Goal: Task Accomplishment & Management: Complete application form

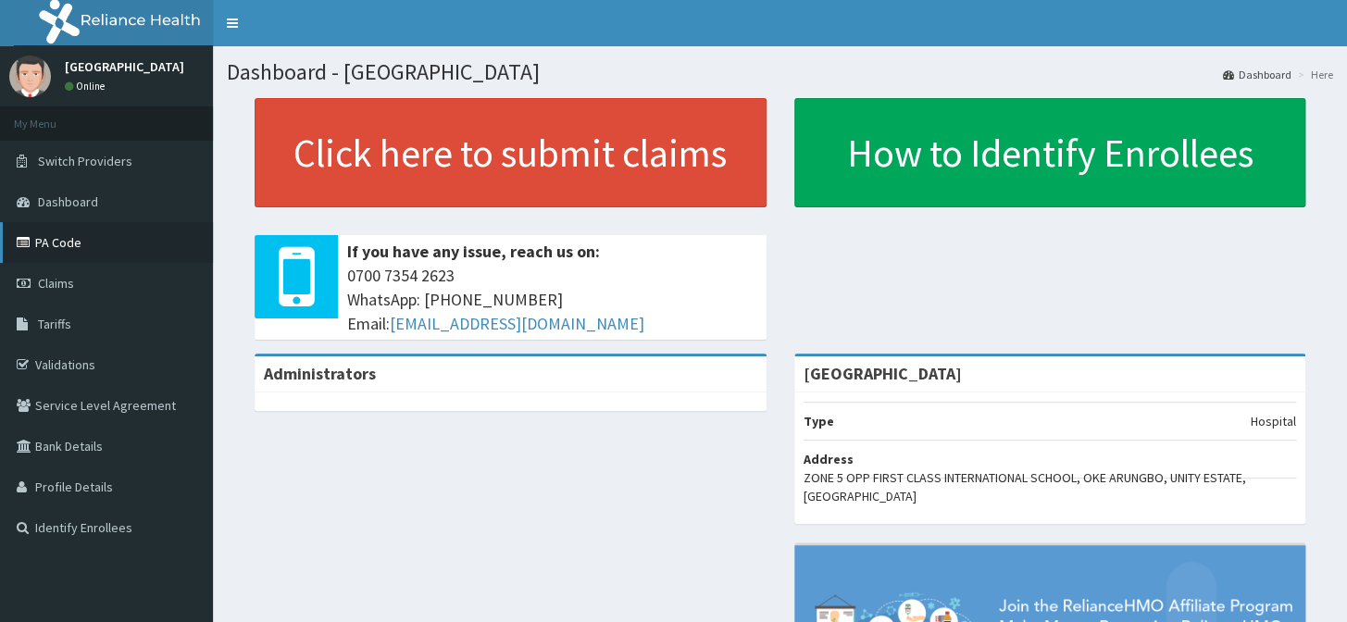
click at [103, 243] on link "PA Code" at bounding box center [106, 242] width 213 height 41
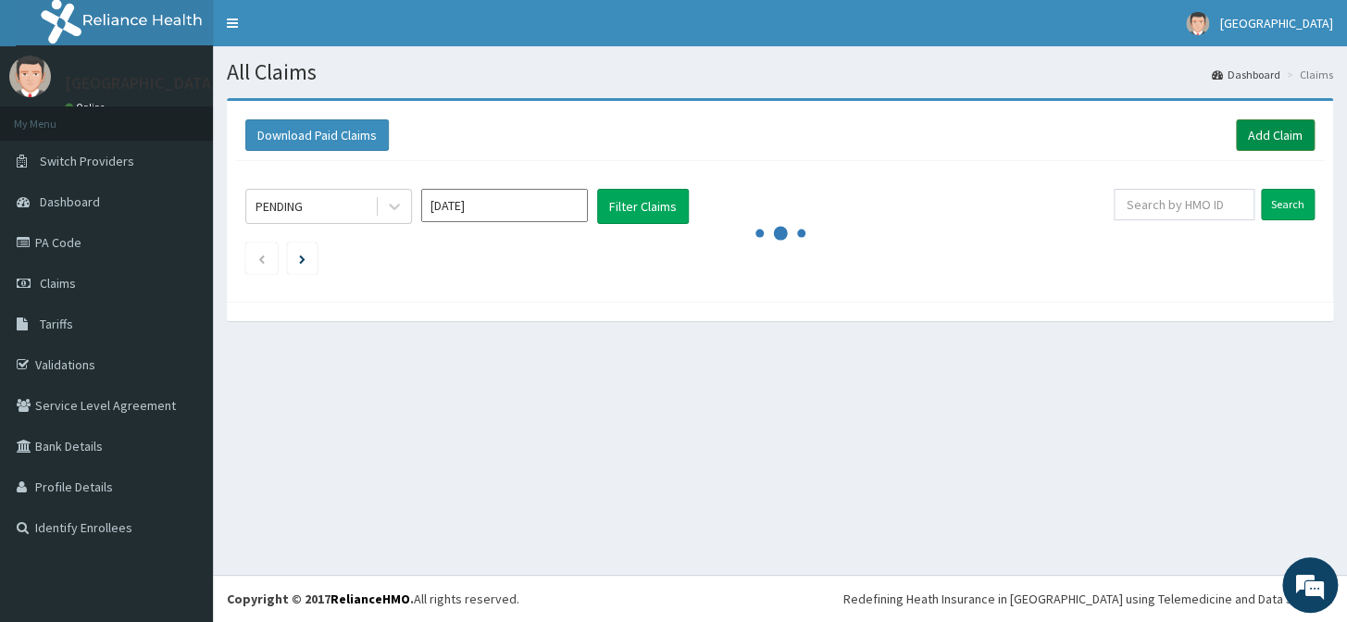
click at [1281, 138] on link "Add Claim" at bounding box center [1275, 134] width 79 height 31
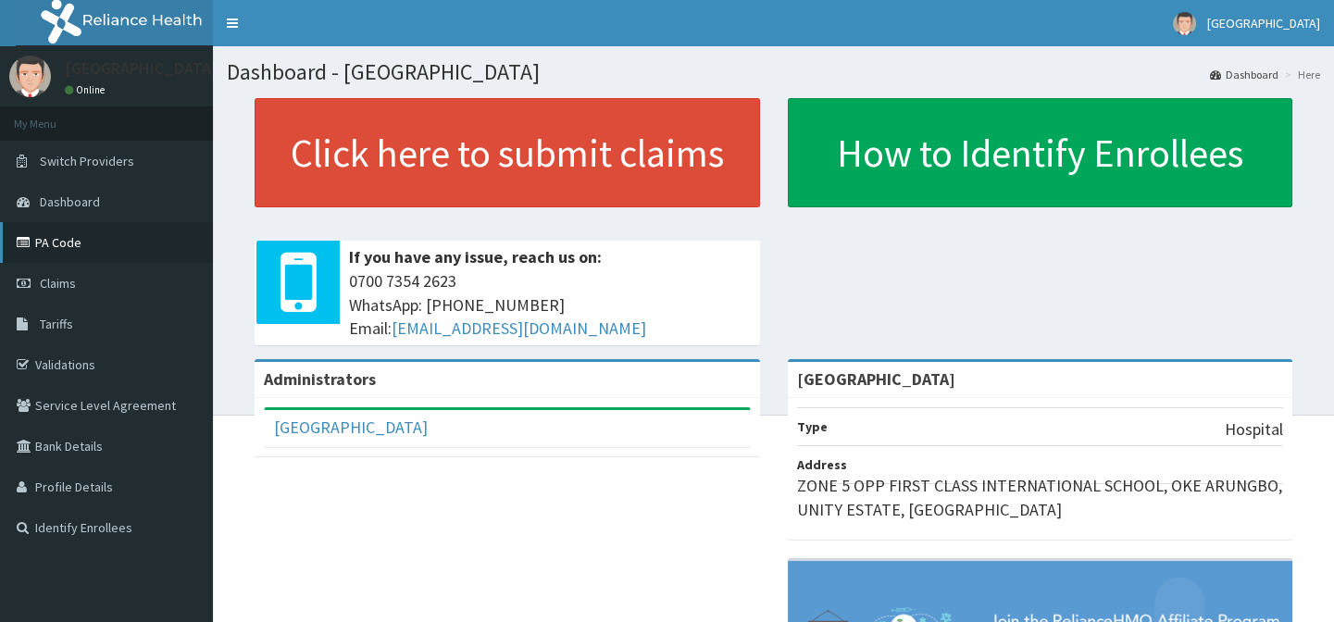
click at [64, 247] on link "PA Code" at bounding box center [106, 242] width 213 height 41
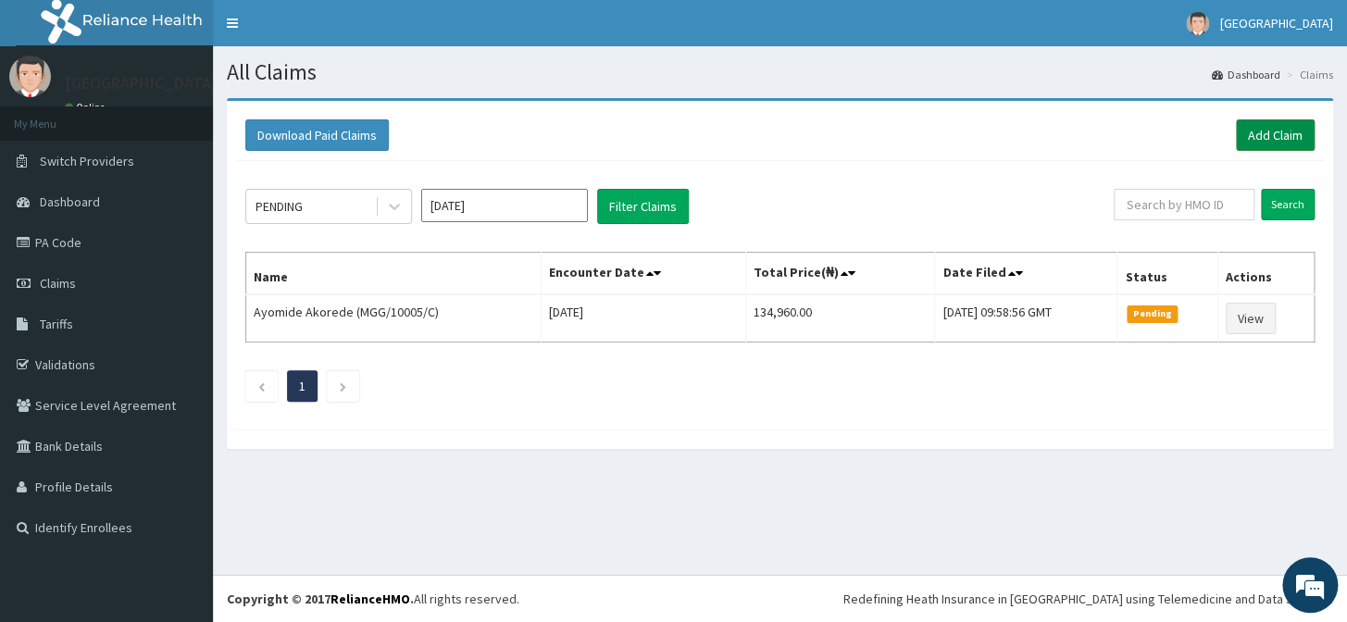
click at [1274, 135] on link "Add Claim" at bounding box center [1275, 134] width 79 height 31
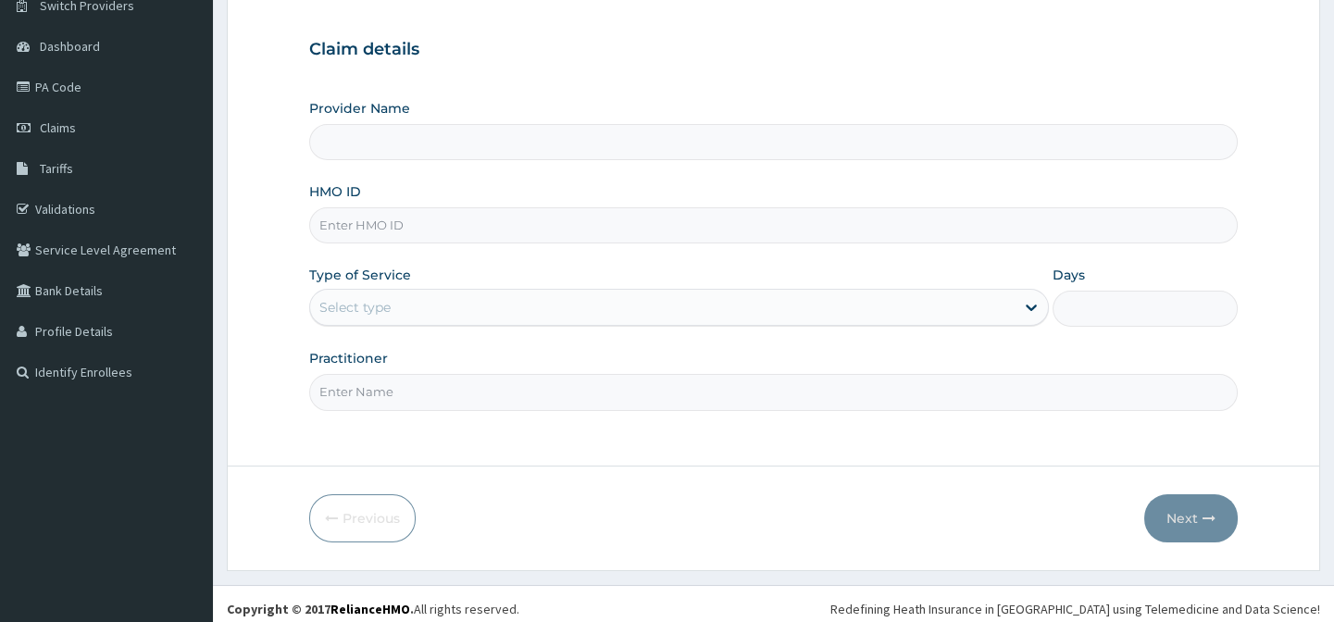
scroll to position [166, 0]
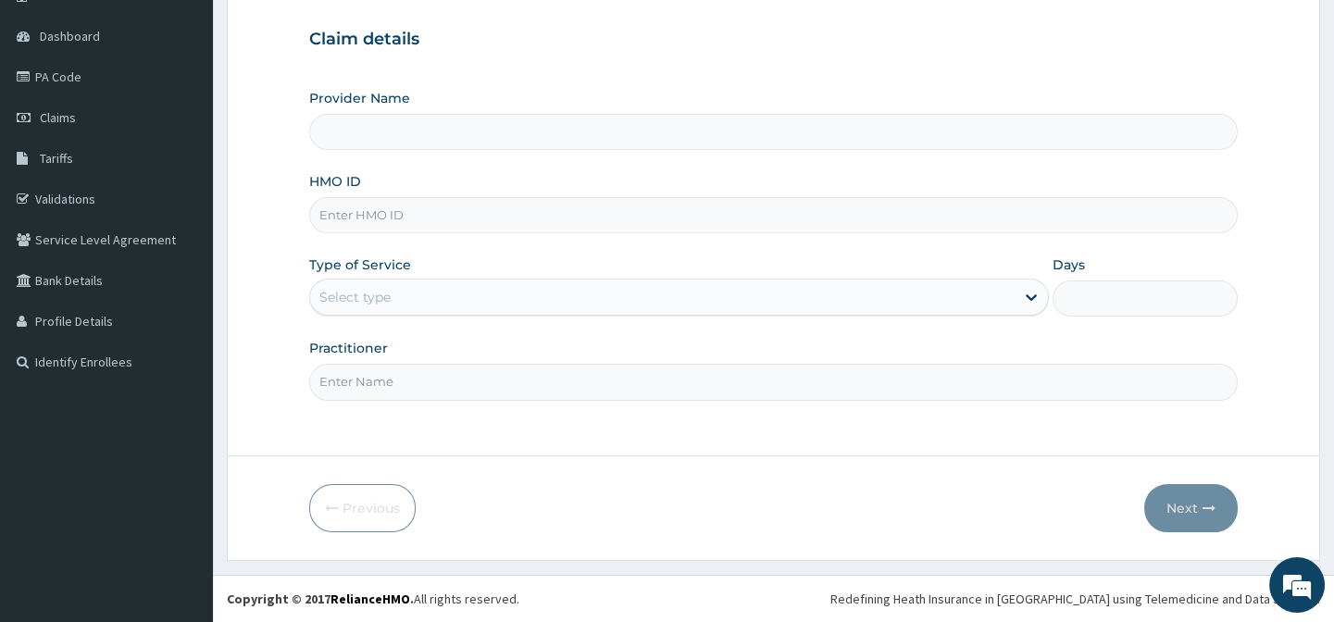
type input "EMMANUEL MEDICAL CENTRE"
click at [473, 135] on input "EMMANUEL MEDICAL CENTRE" at bounding box center [773, 132] width 928 height 36
click at [481, 213] on input "HMO ID" at bounding box center [773, 215] width 928 height 36
type input "PRS/10075/C"
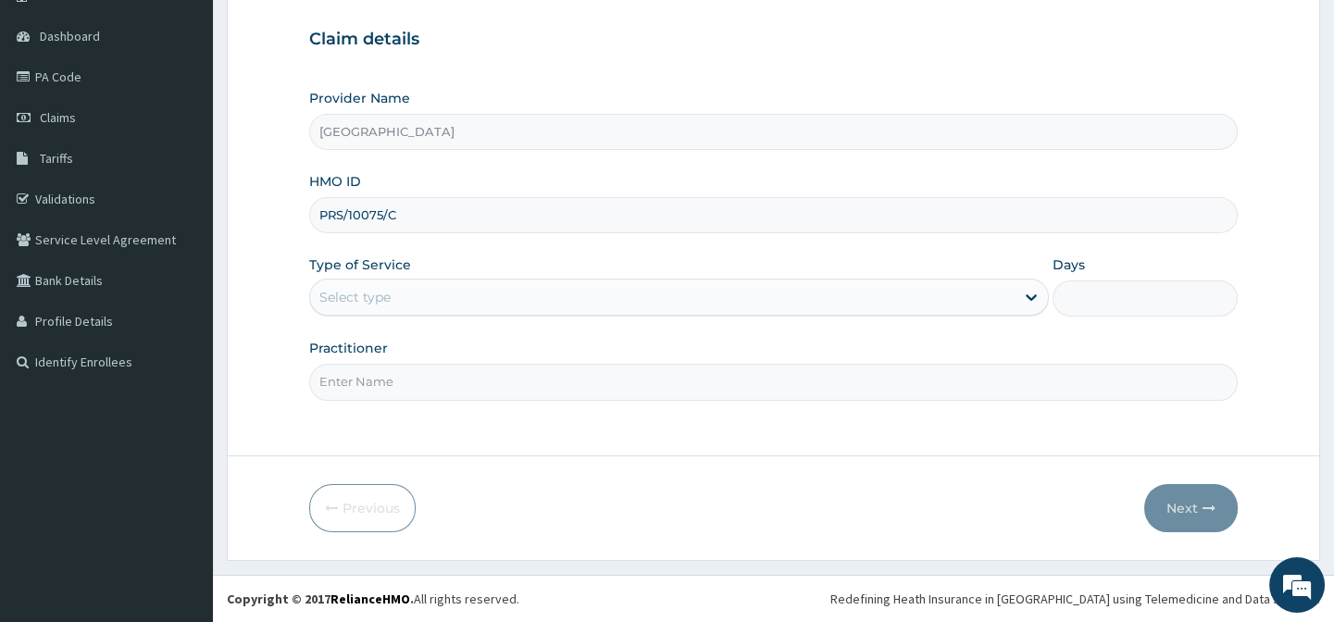
click at [459, 294] on div "Select type" at bounding box center [662, 297] width 705 height 30
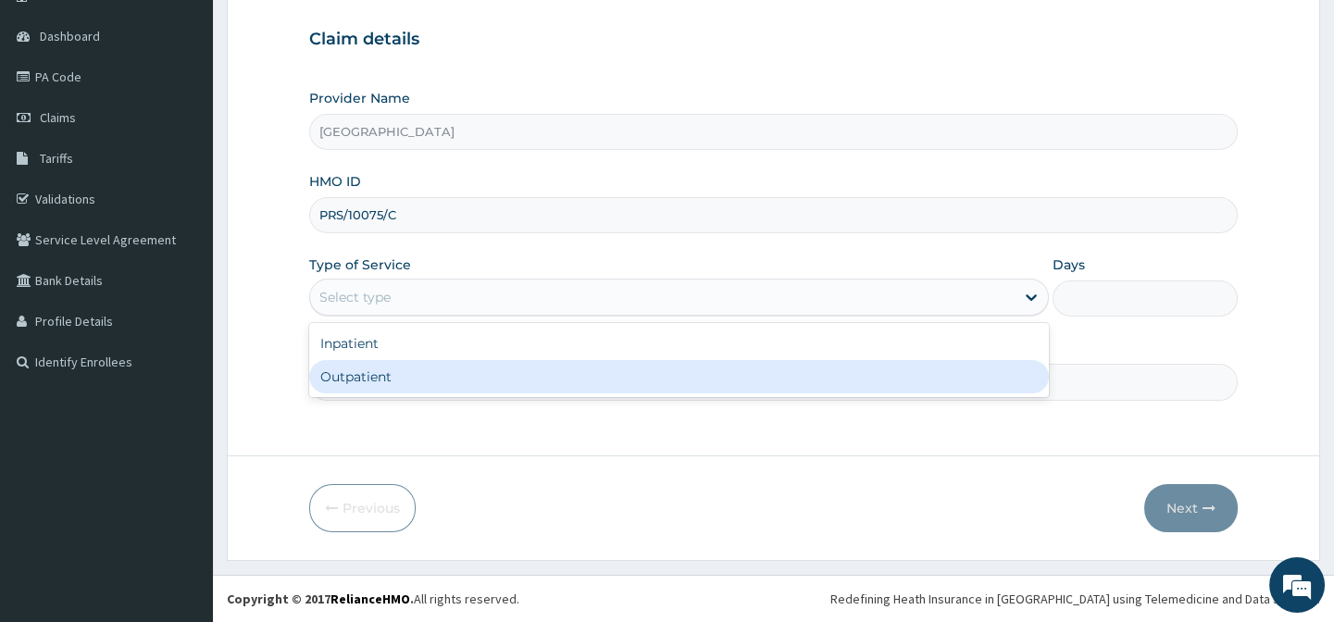
click at [490, 373] on div "Outpatient" at bounding box center [679, 376] width 740 height 33
type input "1"
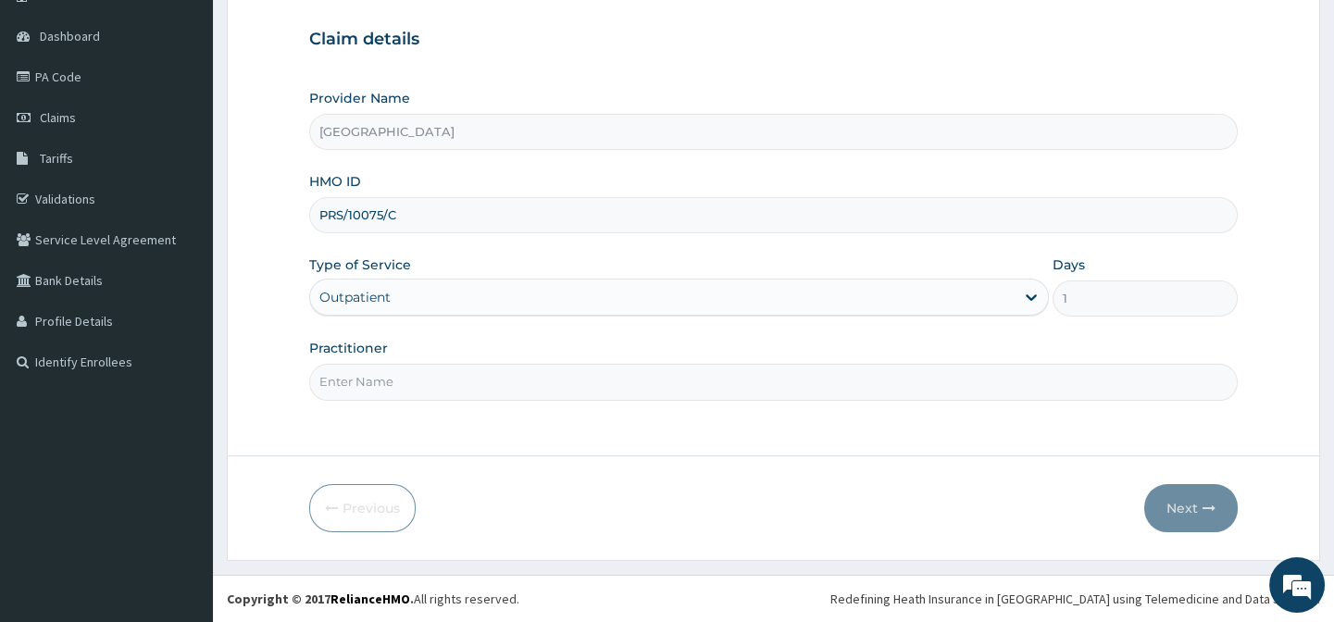
click at [684, 361] on div "Practitioner" at bounding box center [773, 369] width 928 height 61
click at [688, 382] on input "Practitioner" at bounding box center [773, 382] width 928 height 36
type input "DR AFOLABI B A"
click at [1204, 499] on button "Next" at bounding box center [1192, 508] width 94 height 48
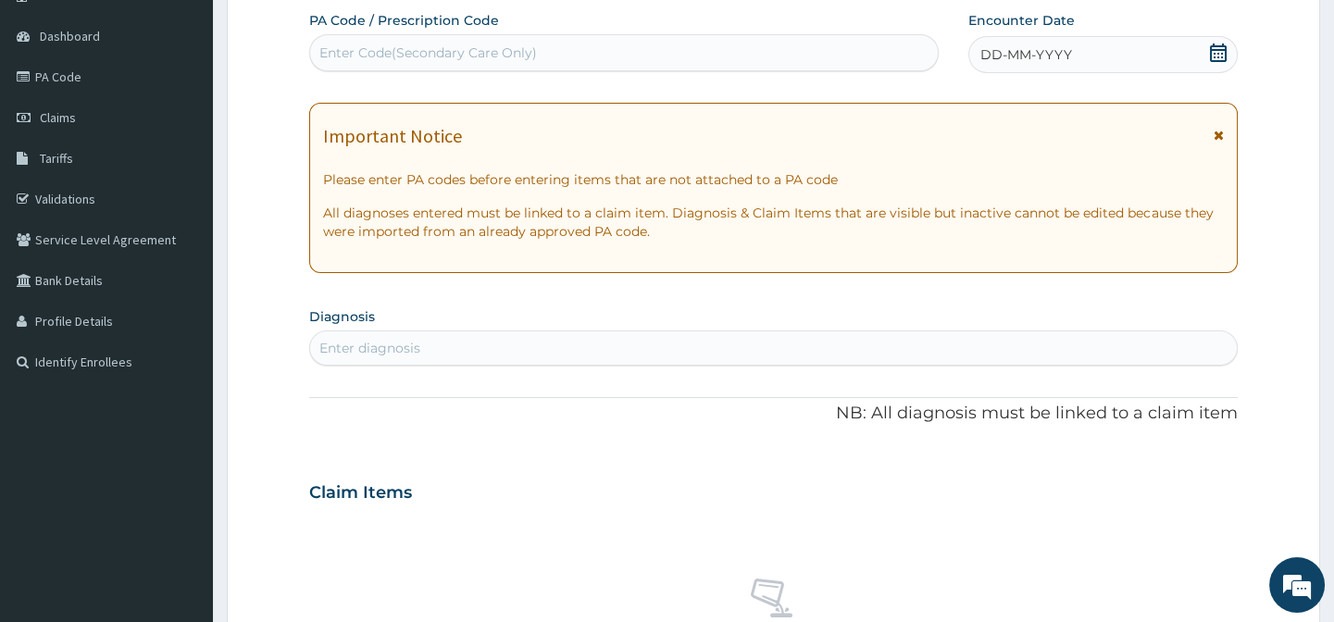
scroll to position [81, 0]
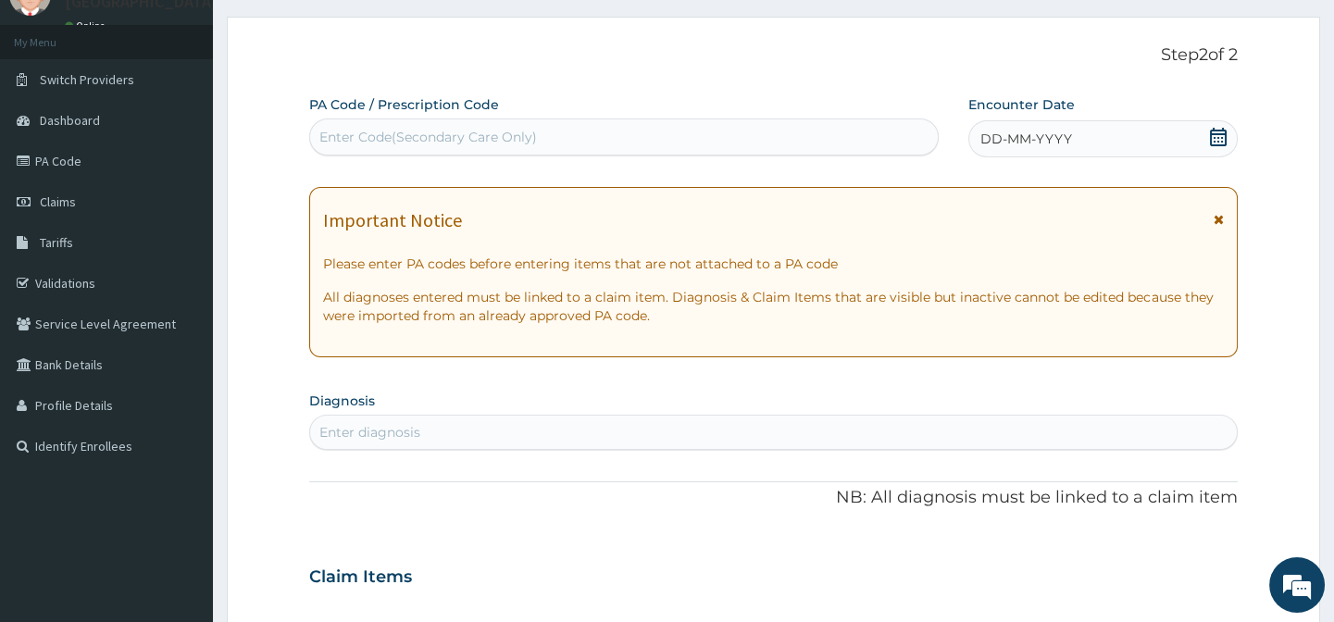
click at [639, 142] on div "Enter Code(Secondary Care Only)" at bounding box center [623, 137] width 627 height 30
paste input "PA/B100DE"
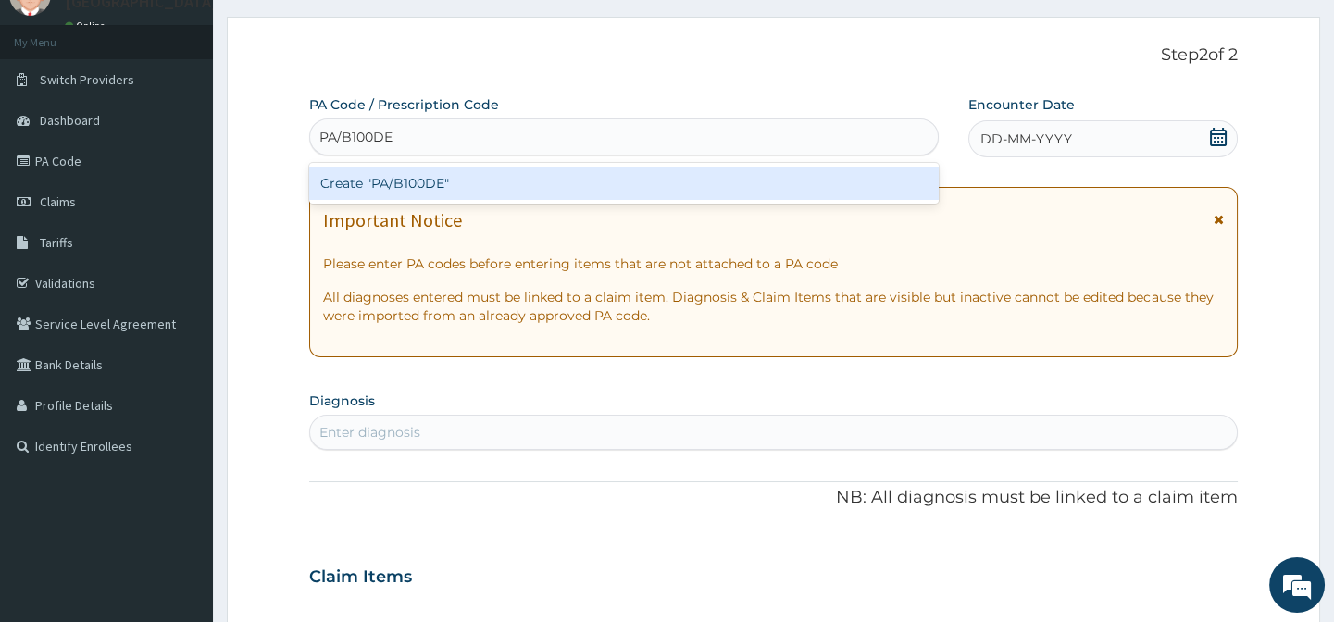
type input "PA/B100DE"
click at [1213, 138] on div "PA Code / Prescription Code option Create "PA/B100DE" focused, 1 of 1. 1 result…" at bounding box center [773, 574] width 928 height 958
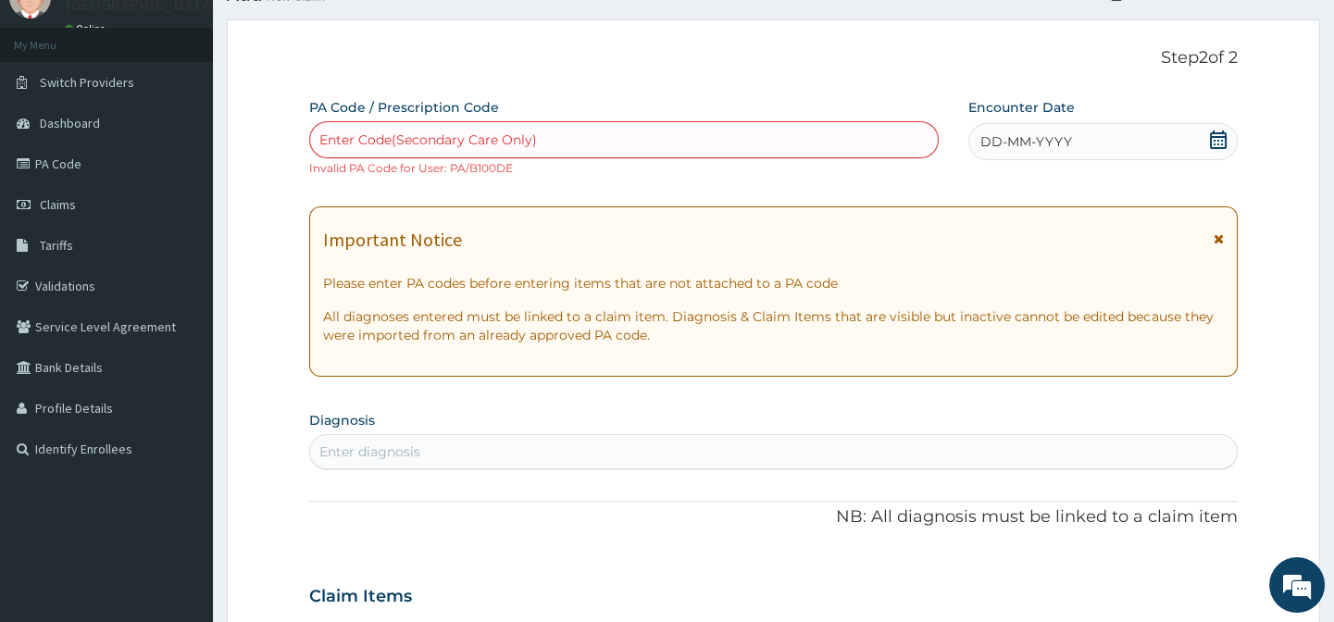
scroll to position [83, 0]
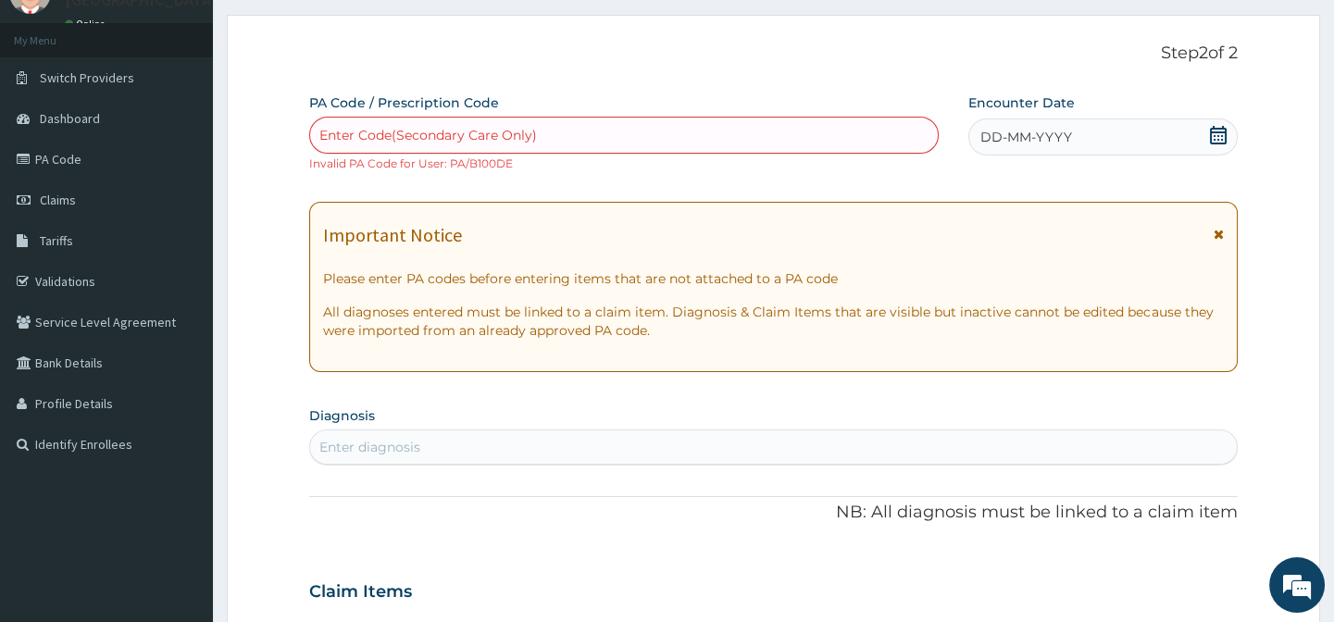
click at [559, 120] on div "Enter Code(Secondary Care Only)" at bounding box center [623, 135] width 627 height 30
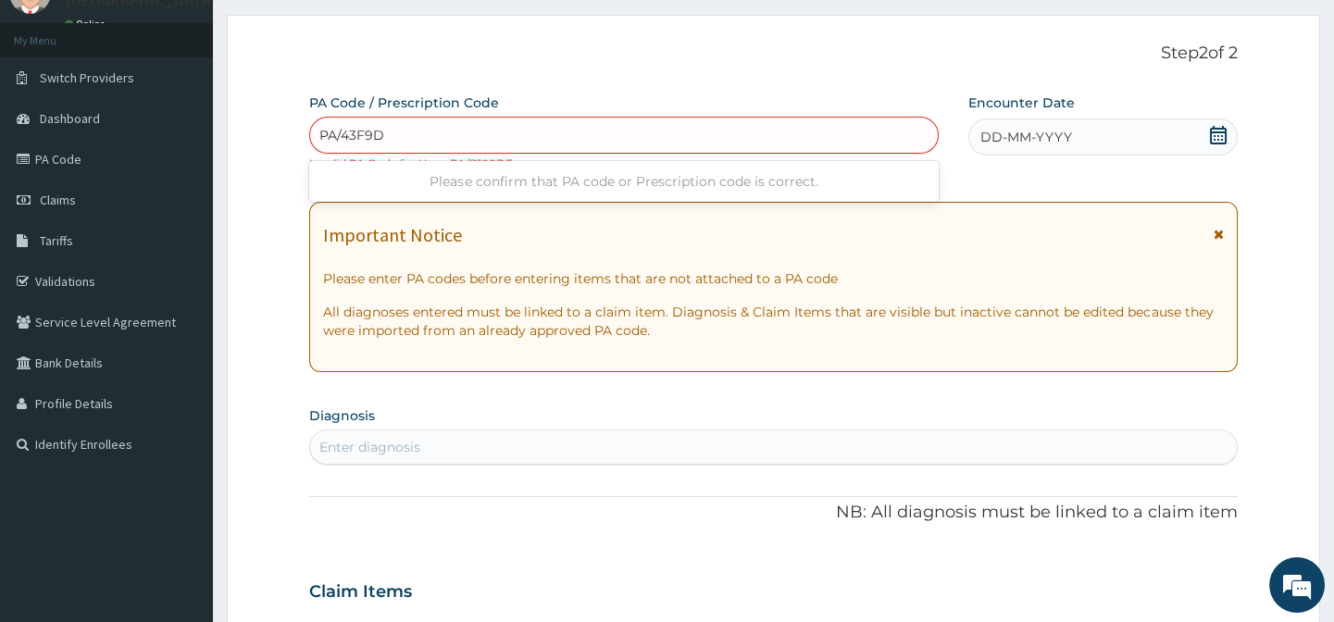
type input "PA/43F9DF"
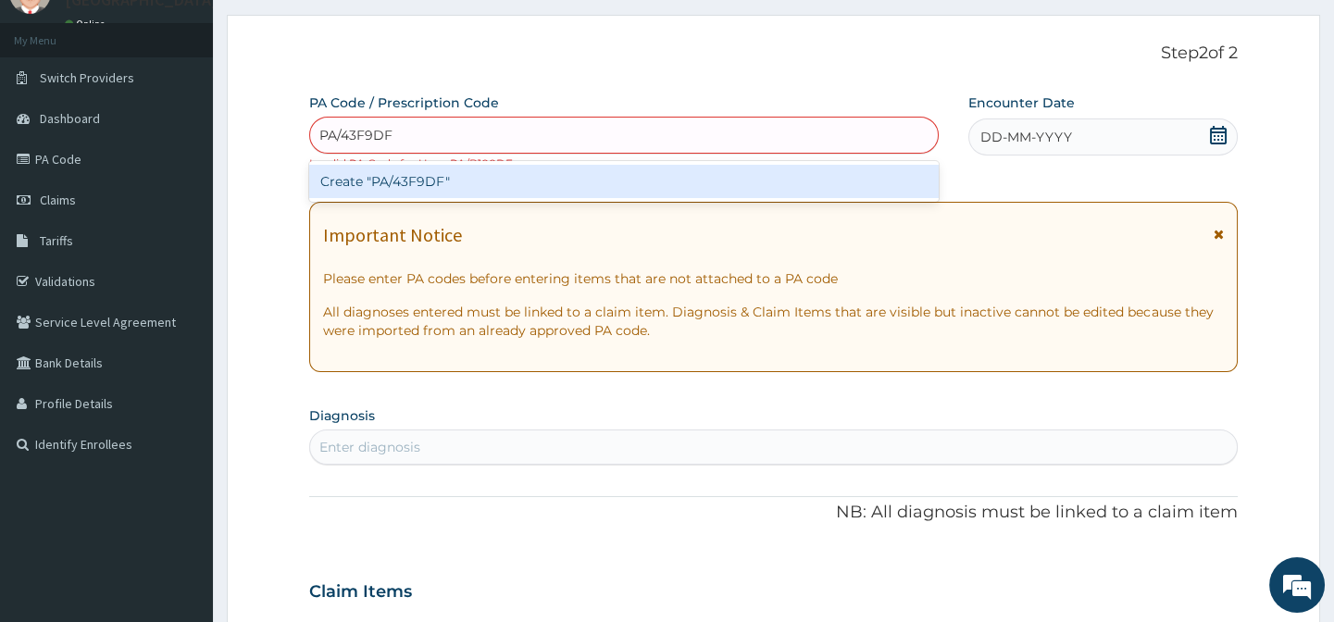
click at [837, 192] on div "Create "PA/43F9DF"" at bounding box center [623, 181] width 629 height 33
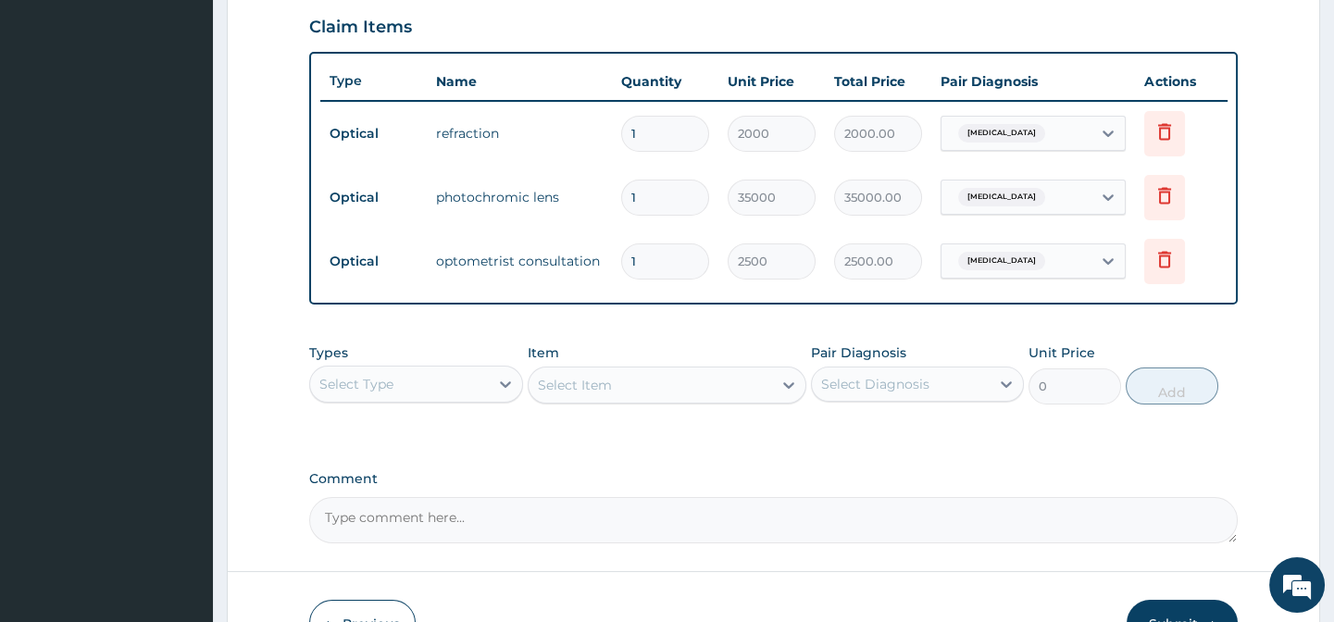
scroll to position [765, 0]
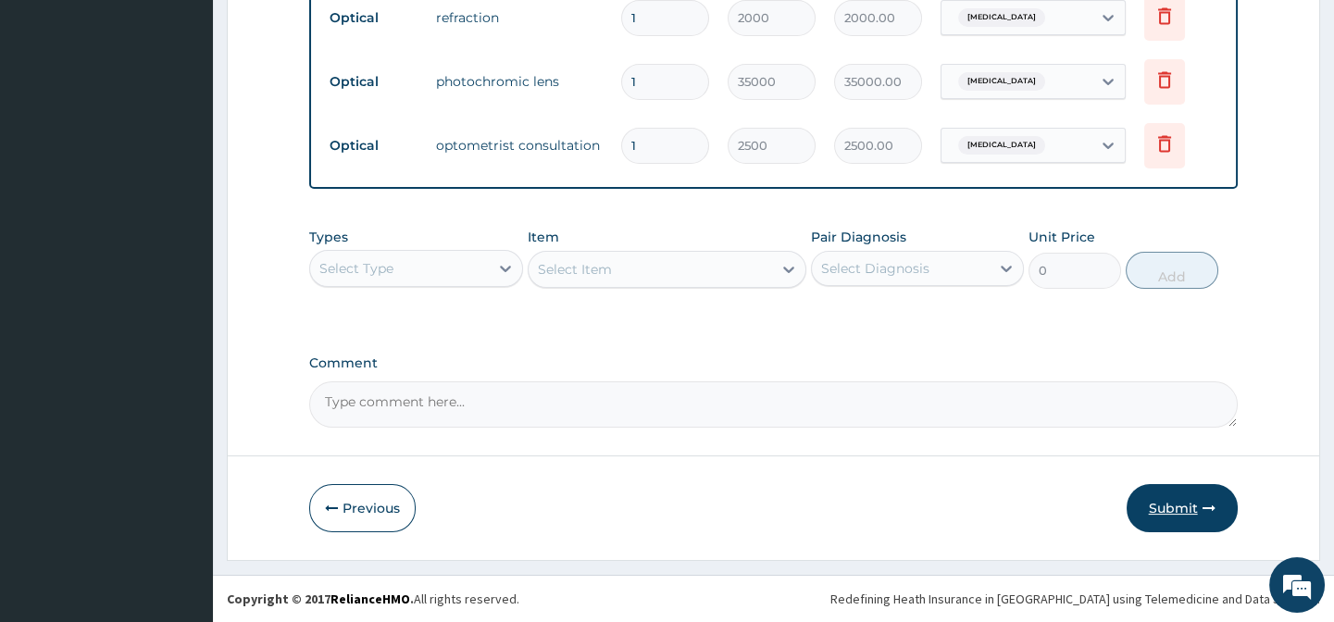
click at [1193, 517] on button "Submit" at bounding box center [1182, 508] width 111 height 48
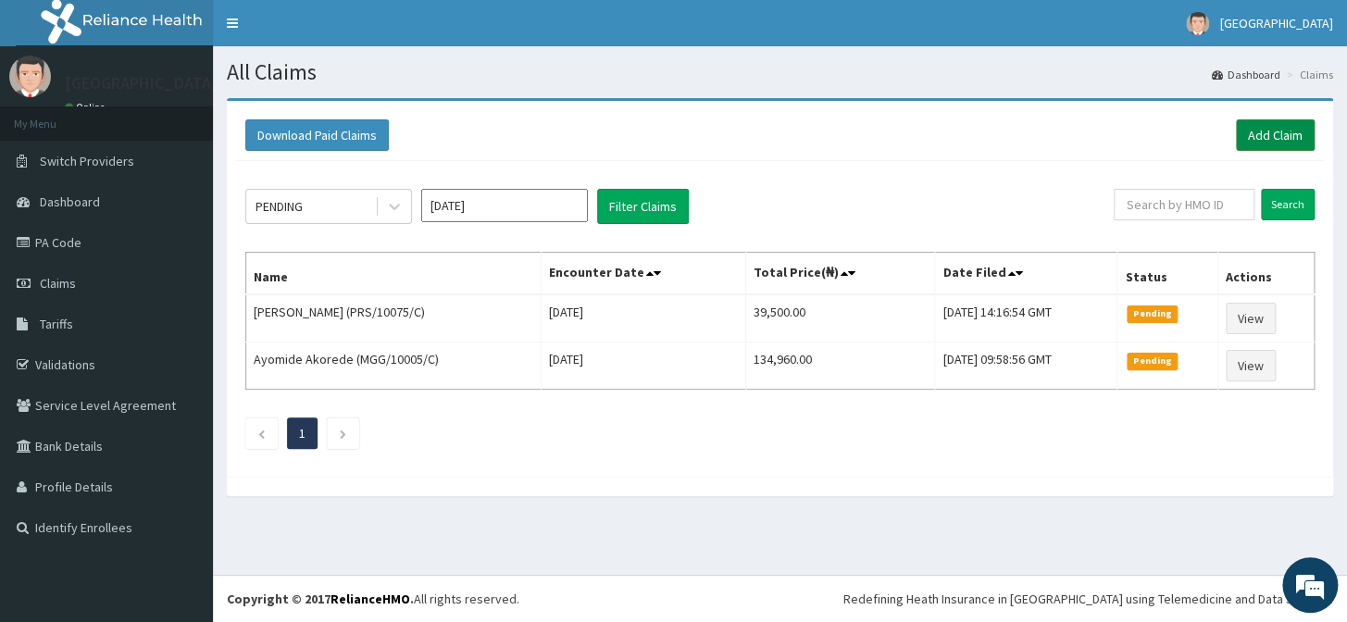
click at [1274, 130] on link "Add Claim" at bounding box center [1275, 134] width 79 height 31
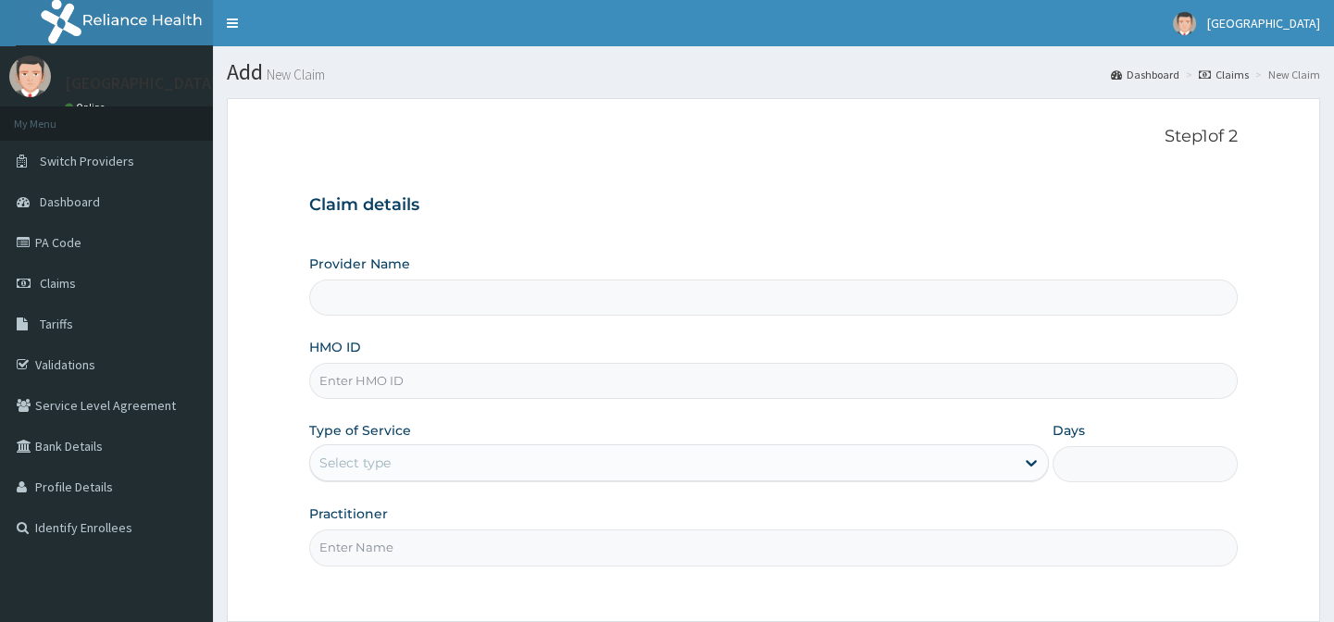
type input "[GEOGRAPHIC_DATA]"
click at [511, 368] on input "HMO ID" at bounding box center [773, 381] width 928 height 36
type input "PRS/10075/D"
click at [565, 459] on div "Select type" at bounding box center [662, 463] width 705 height 30
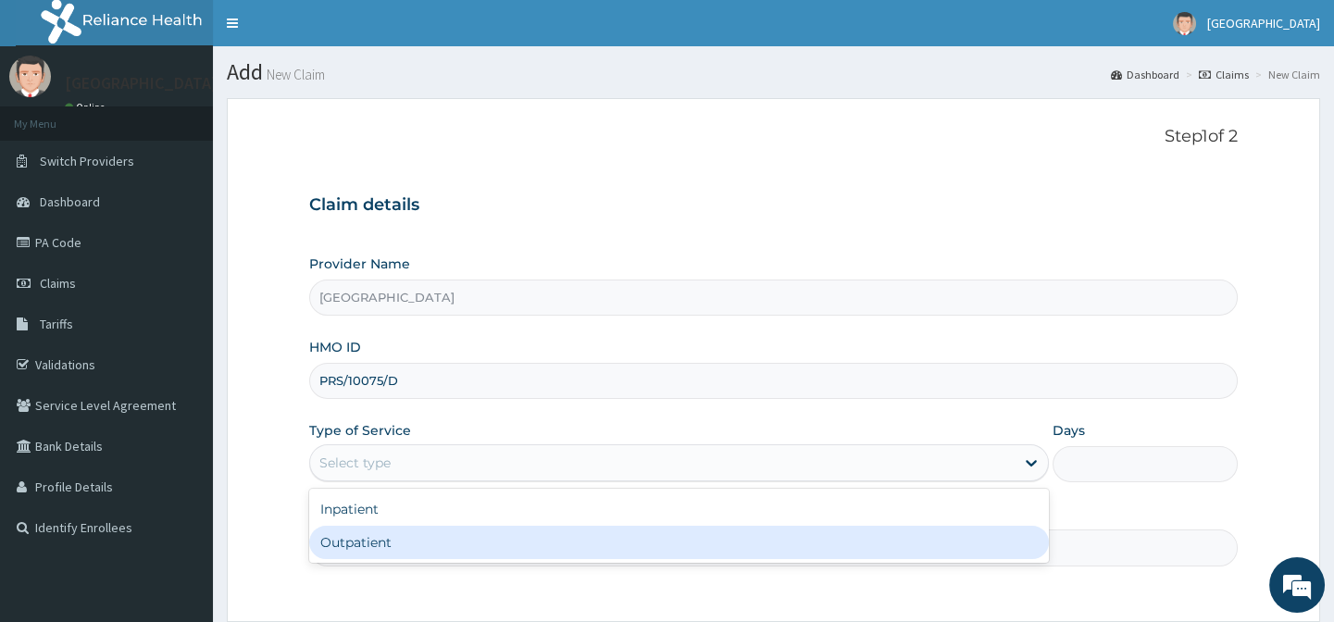
click at [528, 530] on div "Outpatient" at bounding box center [679, 542] width 740 height 33
type input "1"
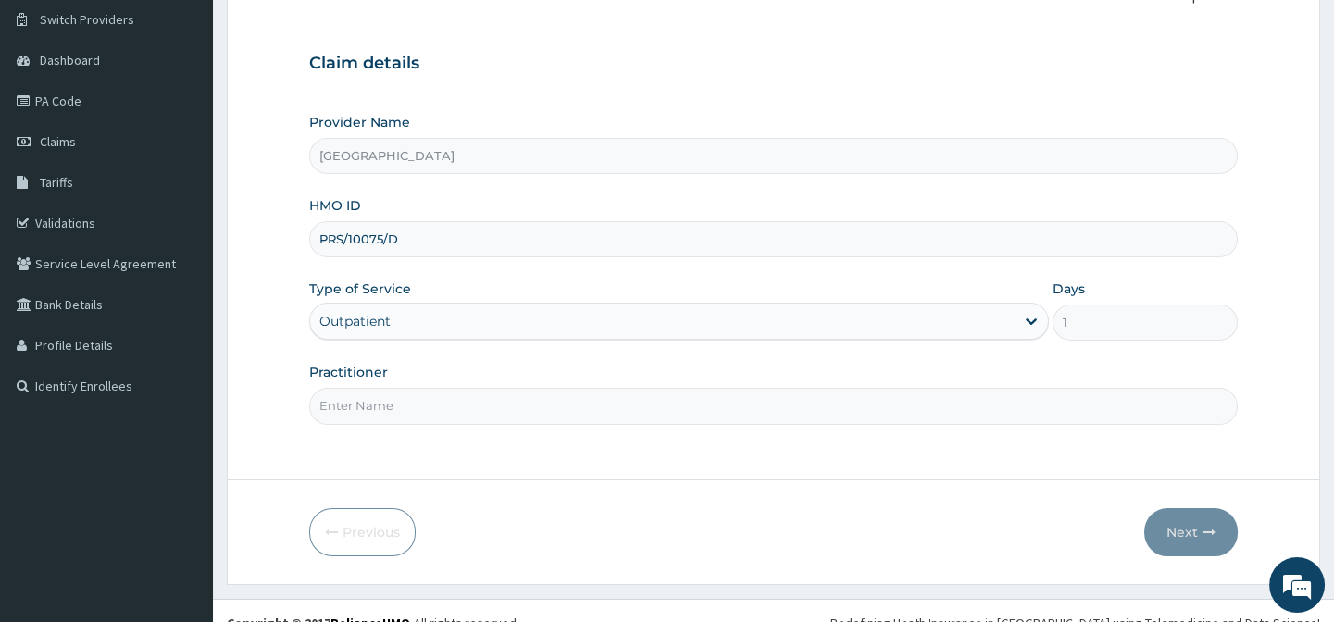
scroll to position [166, 0]
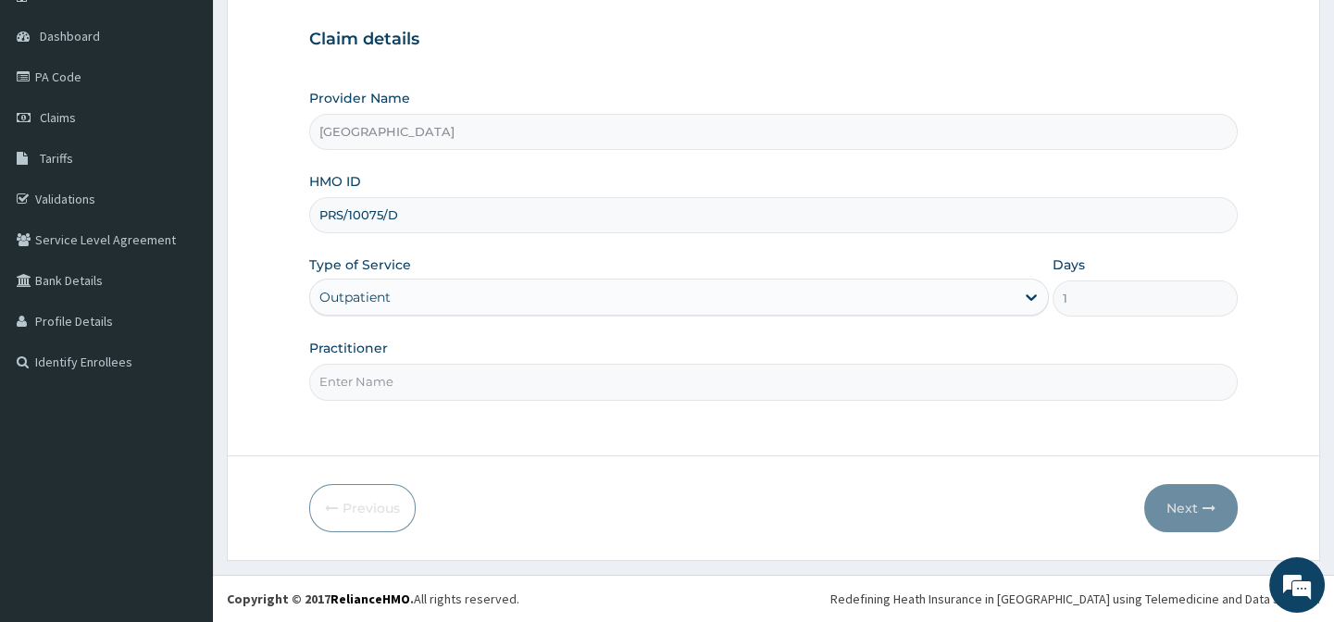
click at [658, 380] on input "Practitioner" at bounding box center [773, 382] width 928 height 36
type input "DR AFOLABI B A"
click at [1149, 493] on button "Next" at bounding box center [1192, 508] width 94 height 48
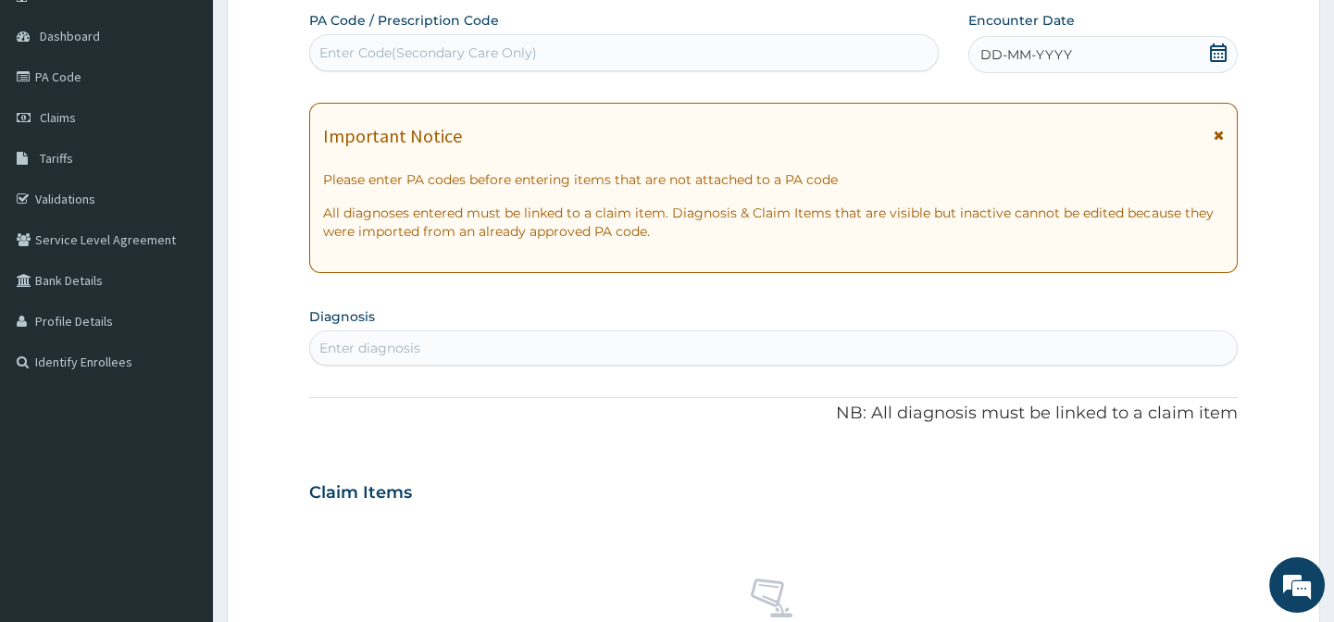
click at [592, 56] on div "Enter Code(Secondary Care Only)" at bounding box center [623, 53] width 627 height 30
type input "PA/B100DE"
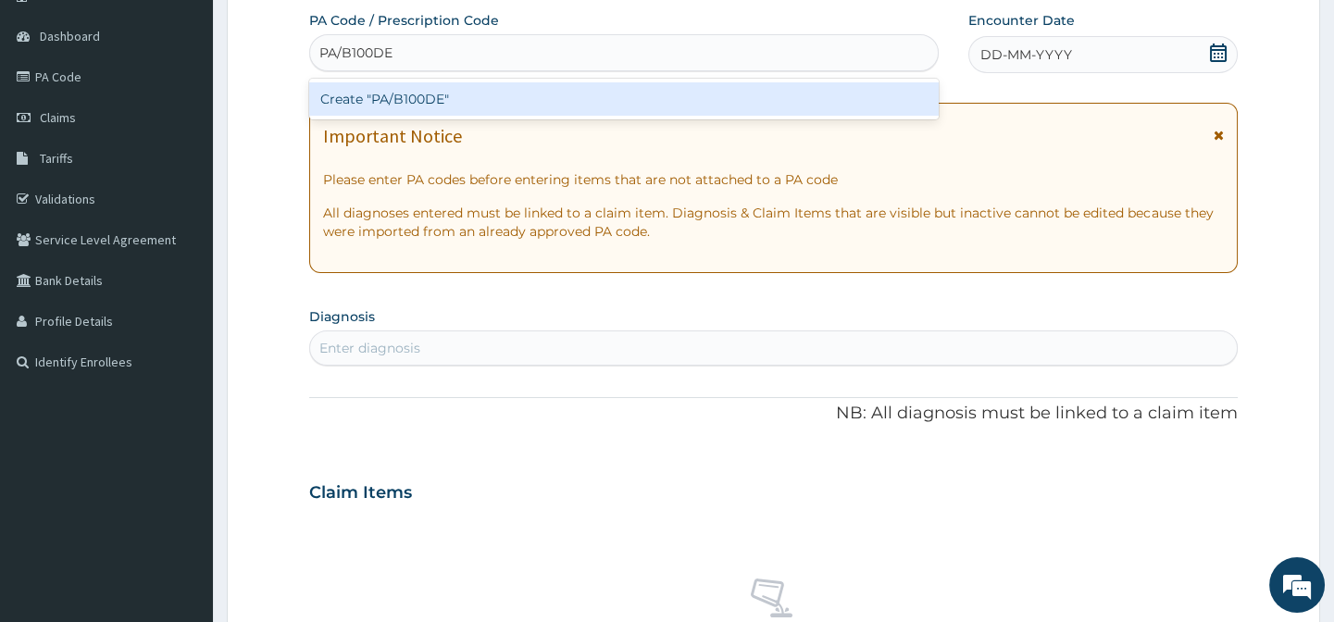
click at [630, 91] on div "Create "PA/B100DE"" at bounding box center [623, 98] width 629 height 33
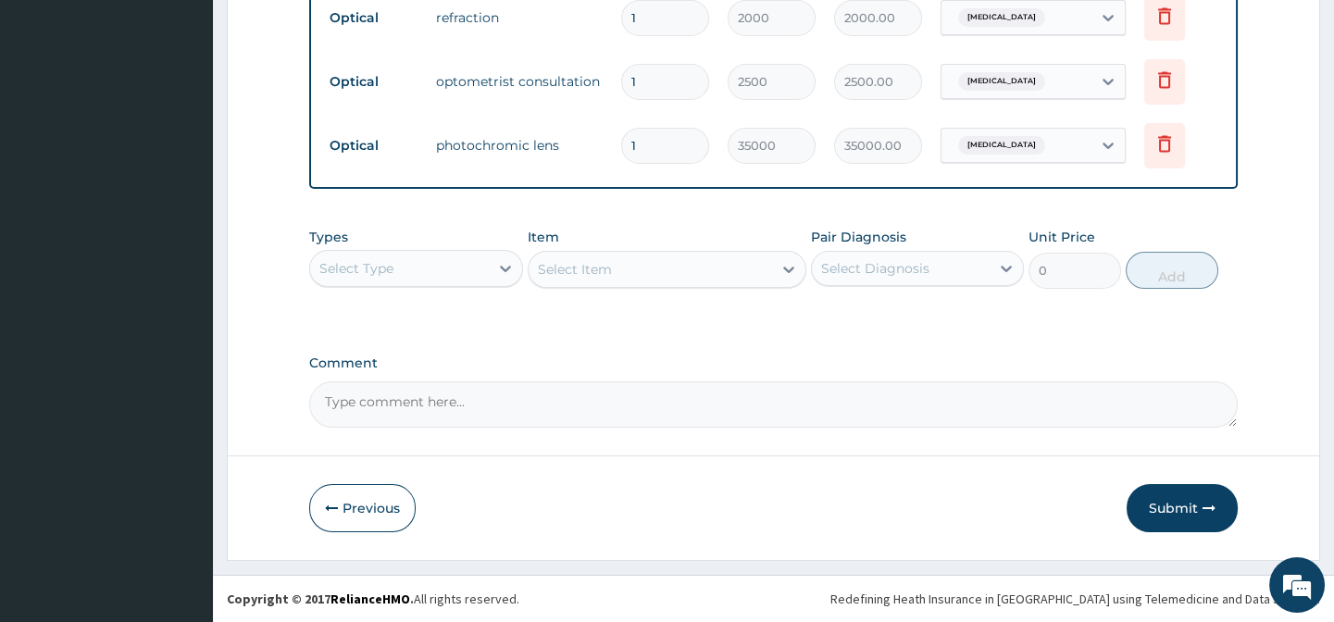
scroll to position [765, 0]
click at [1190, 505] on button "Submit" at bounding box center [1182, 508] width 111 height 48
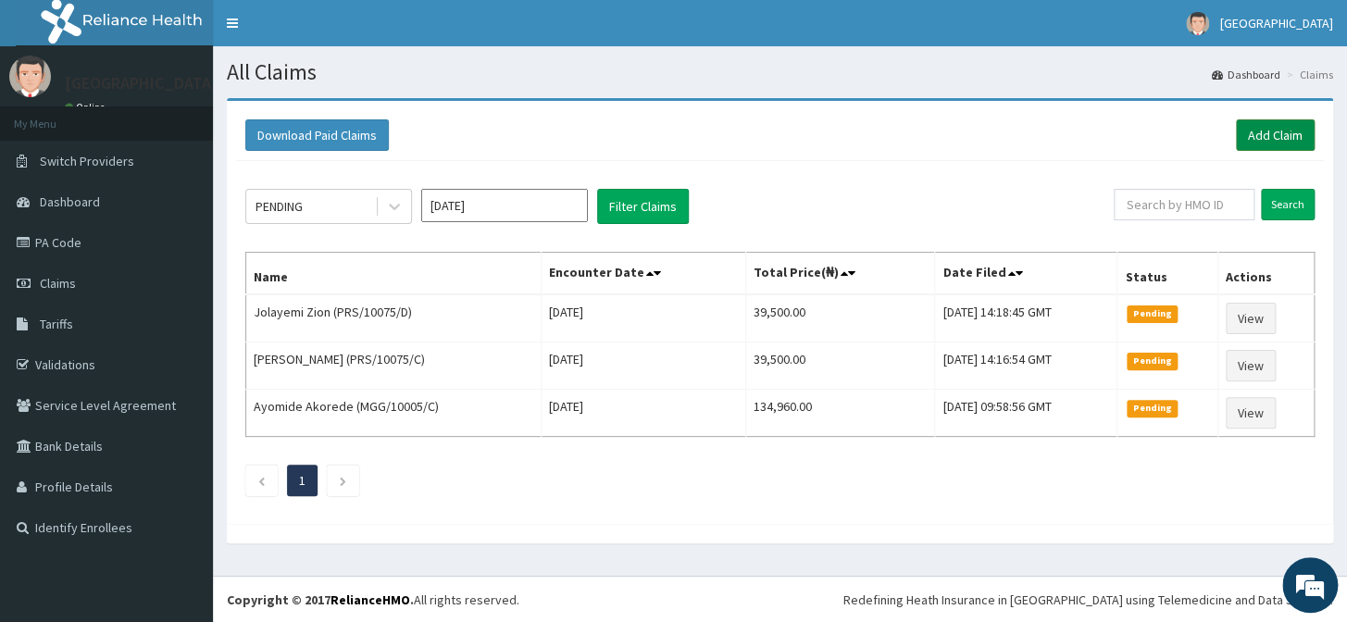
click at [1299, 127] on link "Add Claim" at bounding box center [1275, 134] width 79 height 31
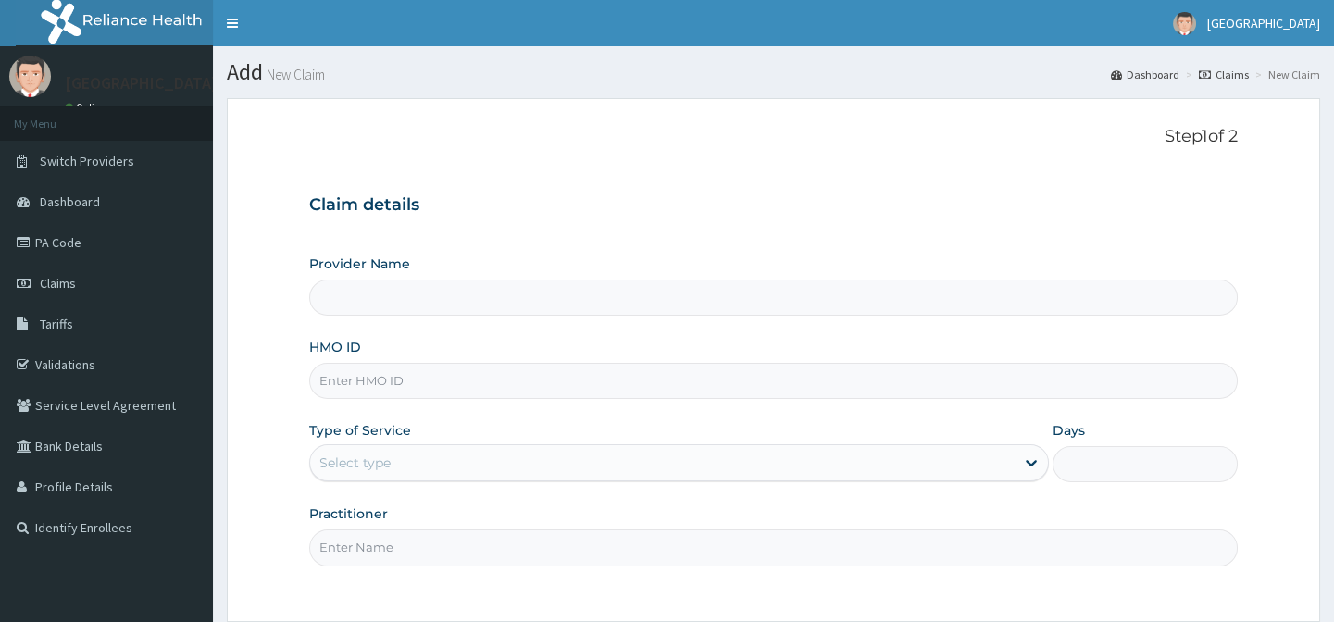
scroll to position [166, 0]
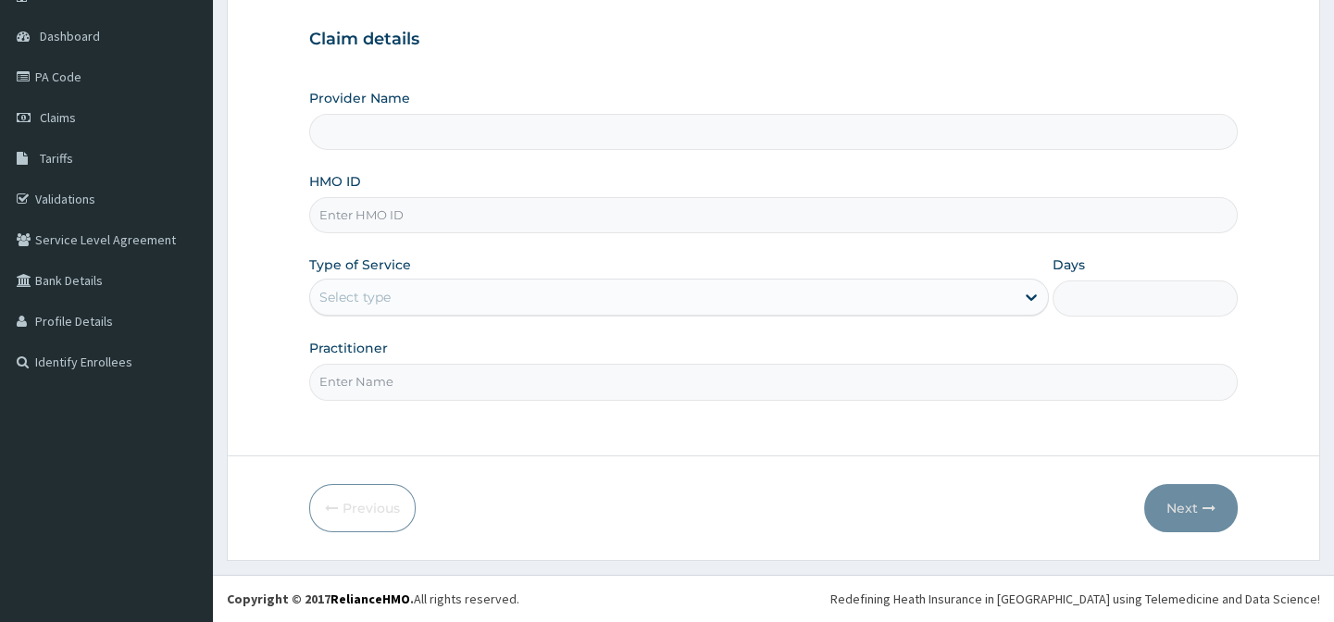
type input "[GEOGRAPHIC_DATA]"
click at [392, 215] on input "HMO ID" at bounding box center [773, 215] width 928 height 36
type input "PRS/10075/E"
click at [428, 303] on div "Select type" at bounding box center [662, 297] width 705 height 30
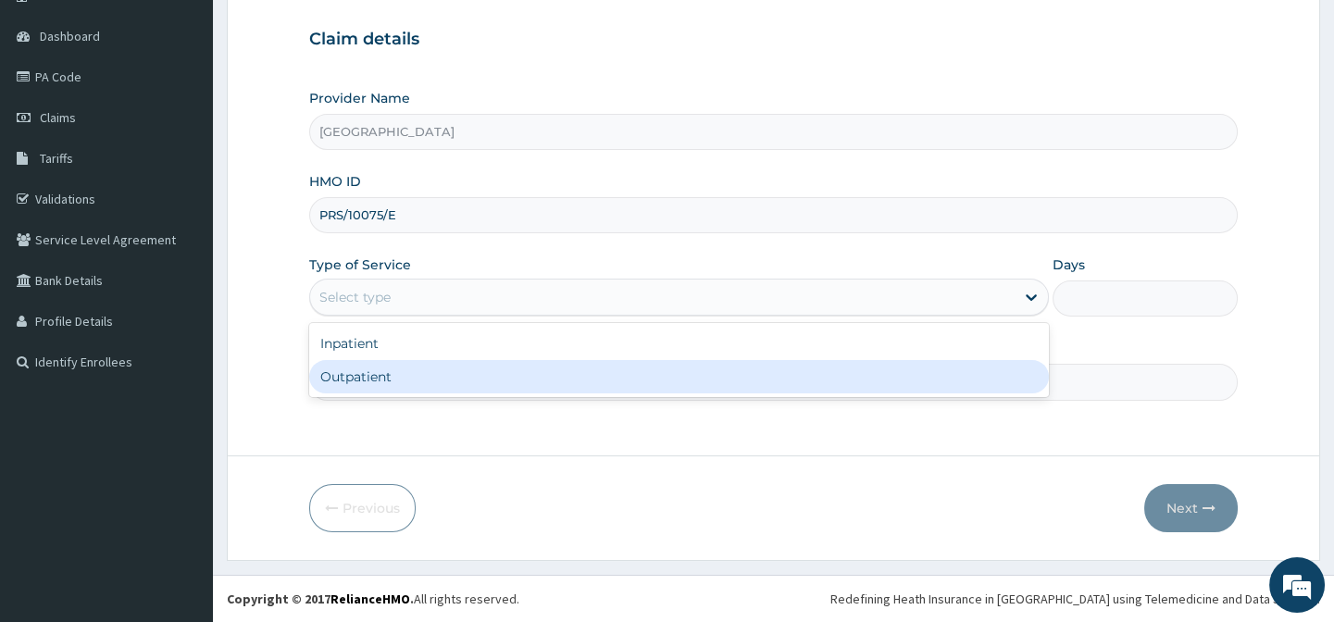
click at [427, 366] on div "Outpatient" at bounding box center [679, 376] width 740 height 33
type input "1"
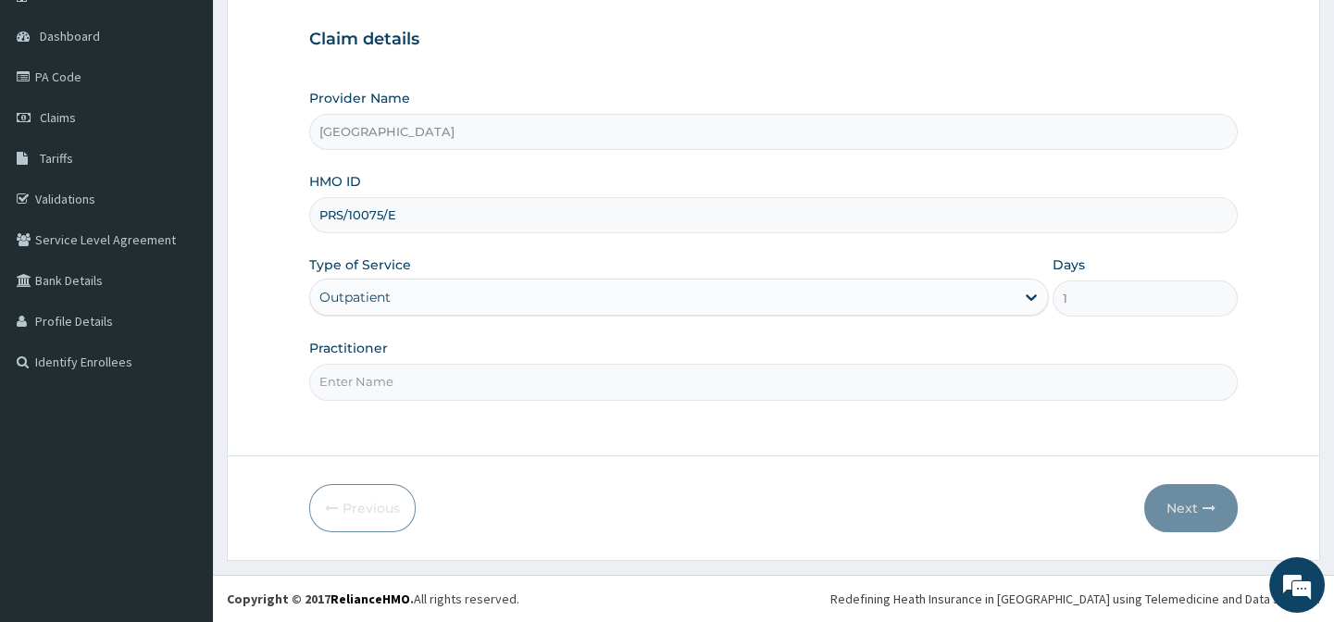
click at [681, 377] on input "Practitioner" at bounding box center [773, 382] width 928 height 36
type input "[PERSON_NAME] B A"
click at [1170, 498] on button "Next" at bounding box center [1192, 508] width 94 height 48
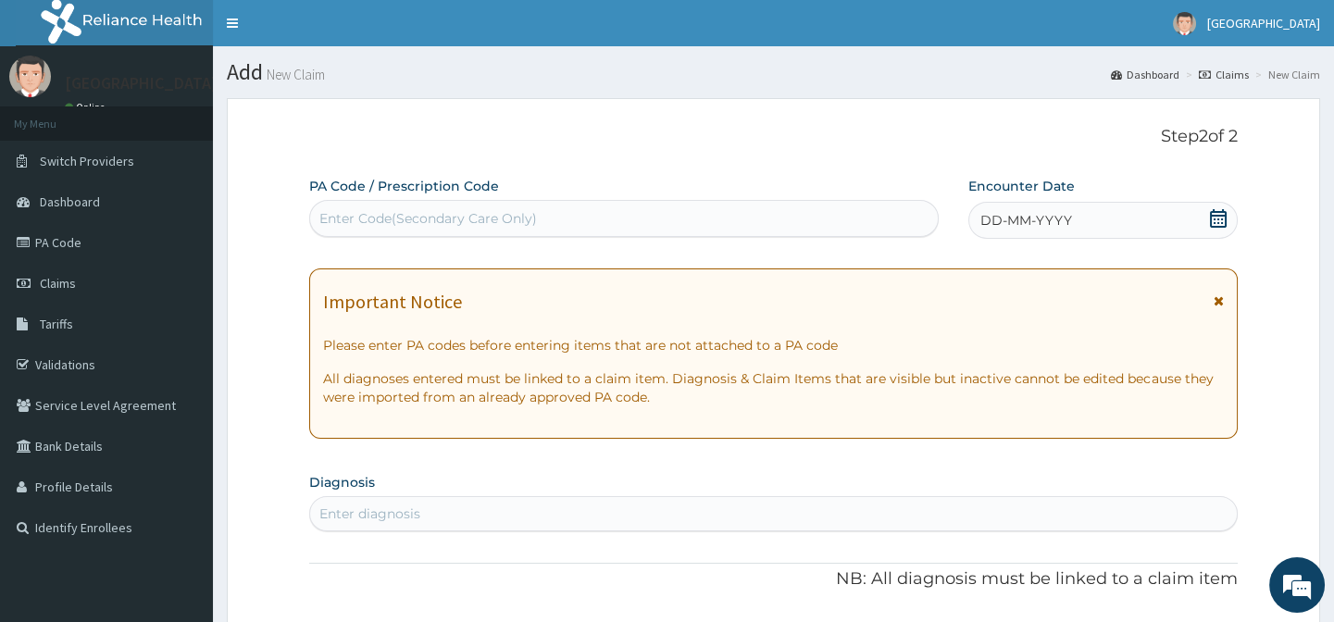
click at [1210, 216] on icon at bounding box center [1218, 218] width 17 height 19
click at [634, 214] on div "Enter Code(Secondary Care Only)" at bounding box center [623, 219] width 627 height 30
type input "PA/36DEE4"
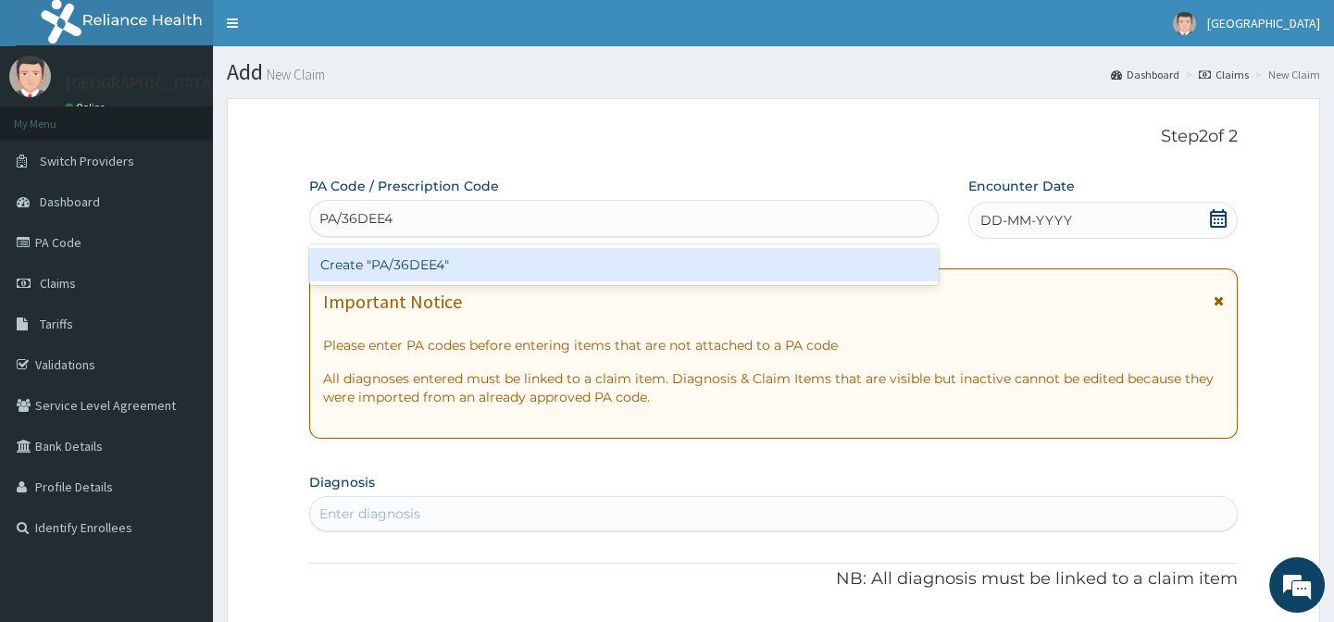
click at [619, 257] on div "Create "PA/36DEE4"" at bounding box center [623, 264] width 629 height 33
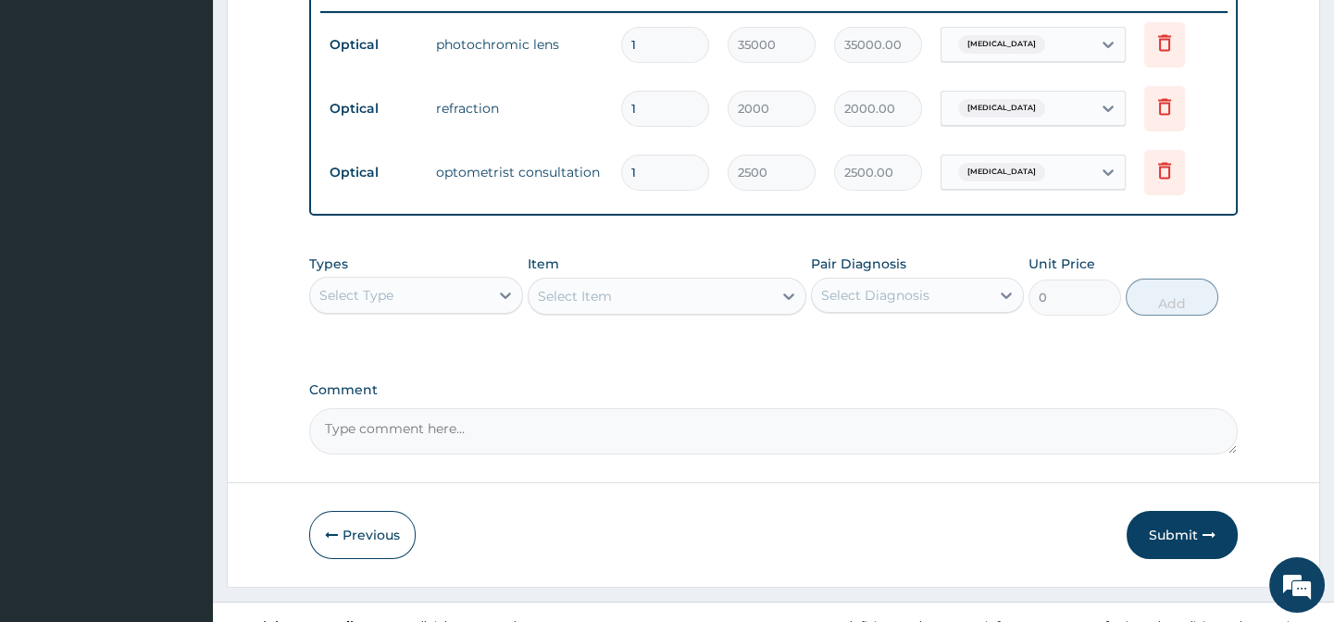
scroll to position [765, 0]
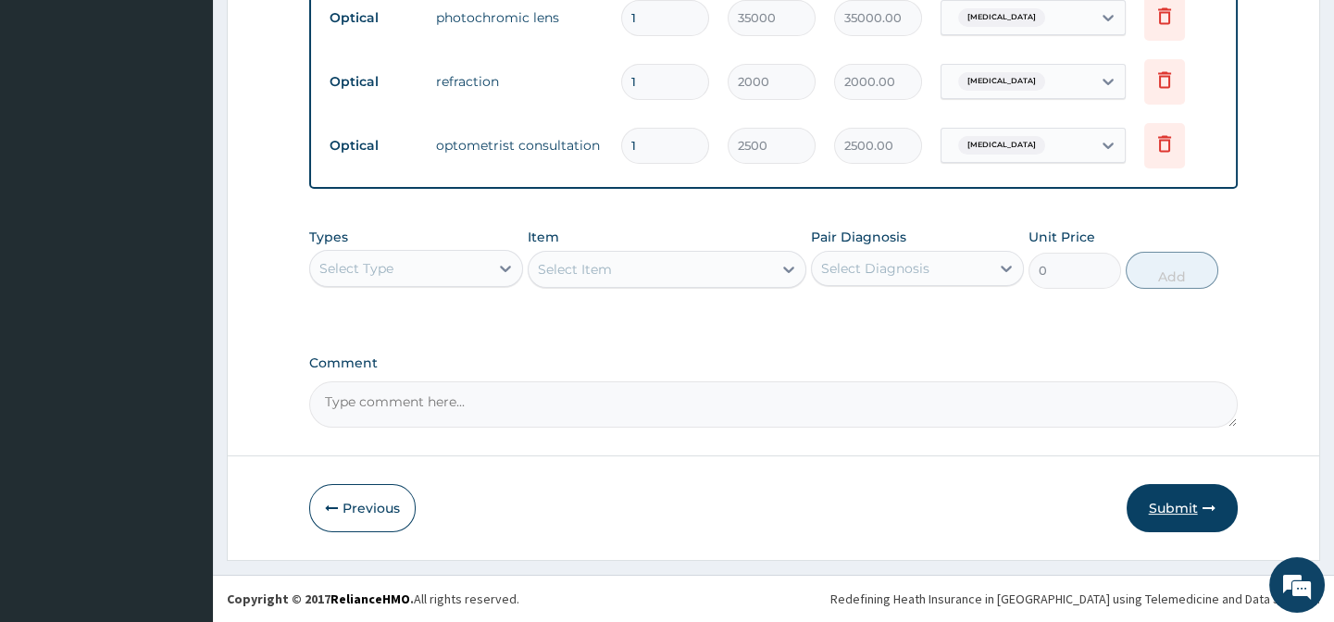
click at [1166, 507] on button "Submit" at bounding box center [1182, 508] width 111 height 48
